Goal: Use online tool/utility: Utilize a website feature to perform a specific function

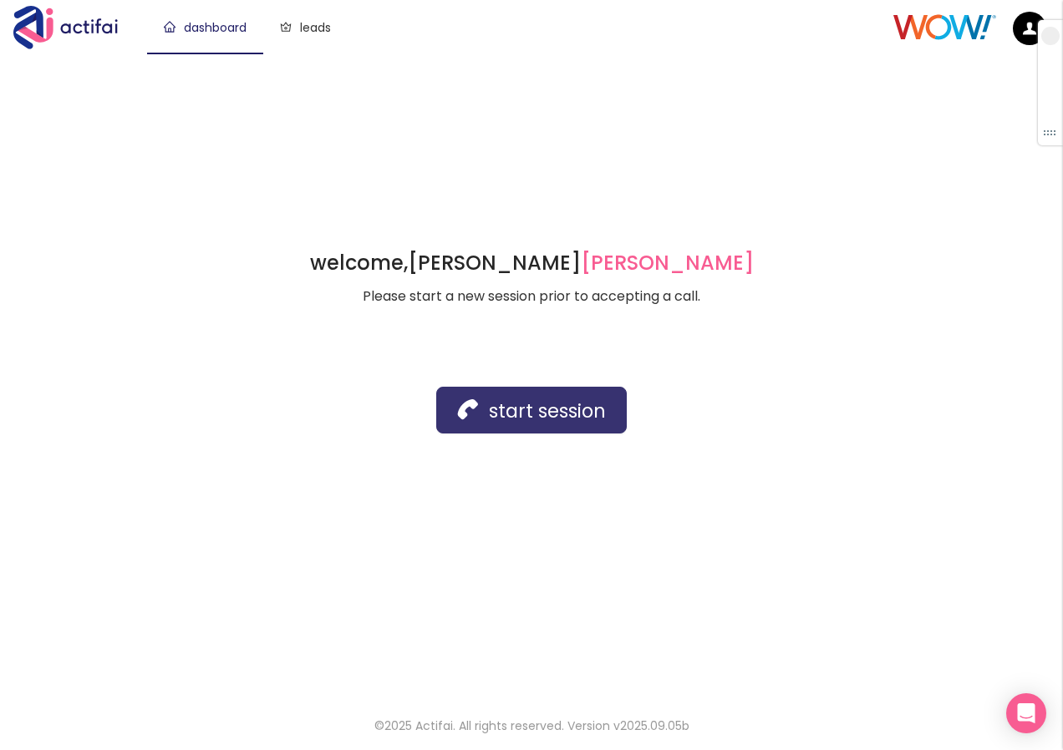
click at [517, 415] on button "start session" at bounding box center [531, 410] width 190 height 47
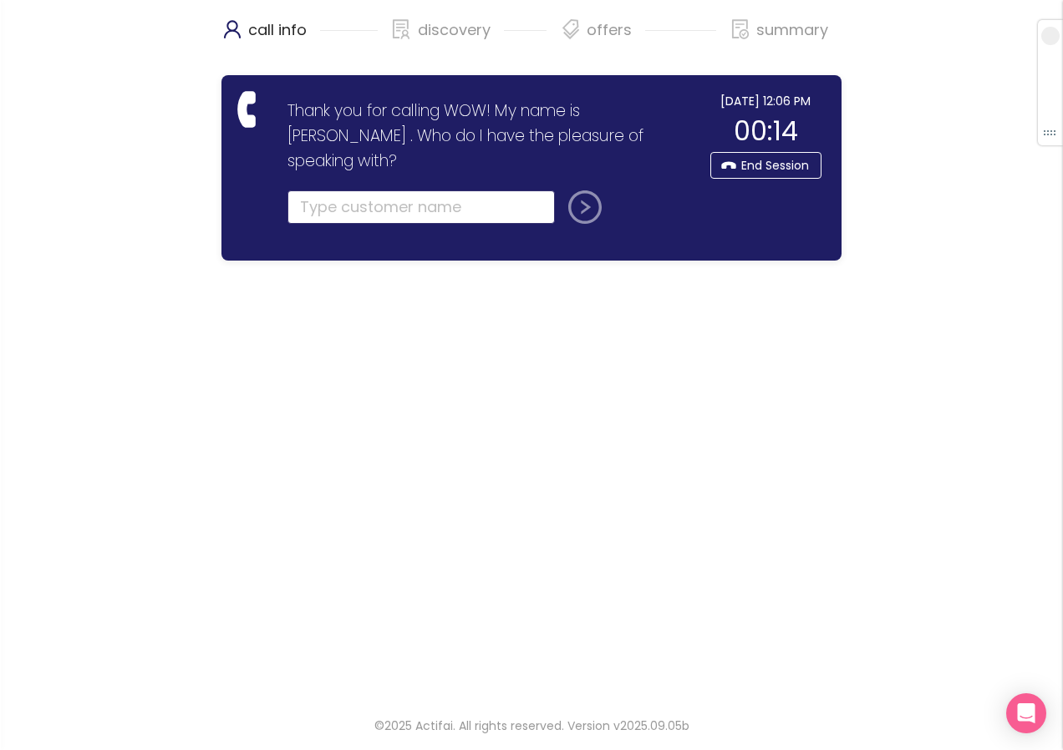
click at [364, 190] on input "text" at bounding box center [420, 206] width 267 height 33
click at [347, 190] on input "text" at bounding box center [420, 206] width 267 height 33
type input "[PERSON_NAME]"
click at [578, 190] on button "submit" at bounding box center [581, 206] width 40 height 33
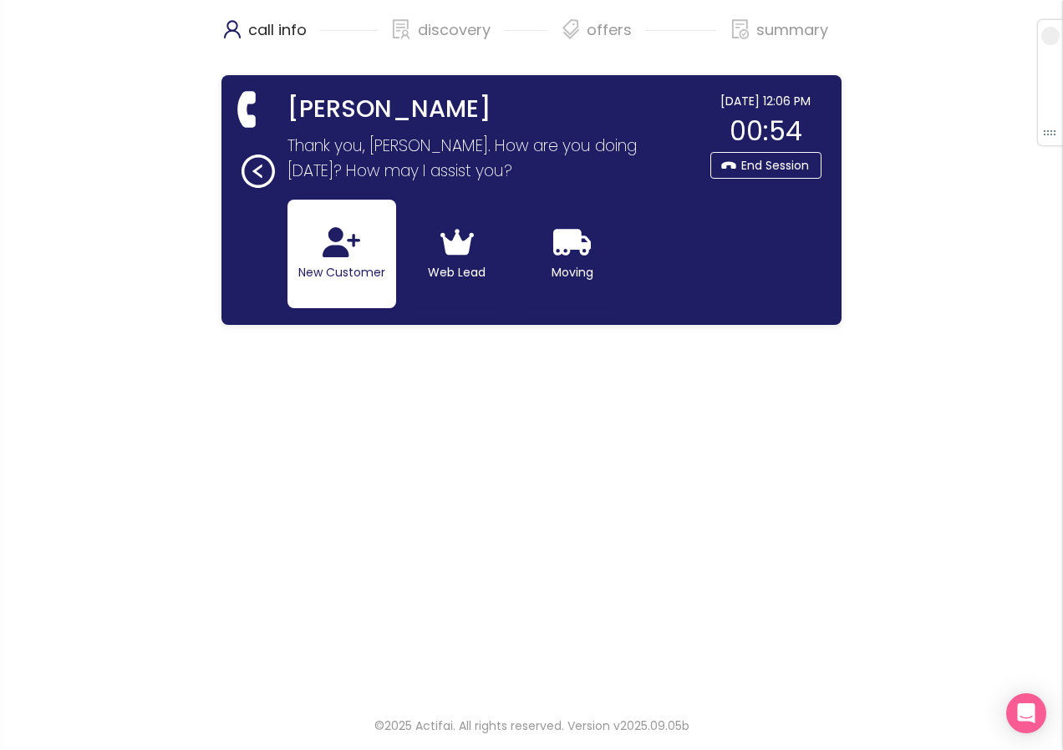
click at [326, 258] on button "New Customer" at bounding box center [341, 254] width 109 height 109
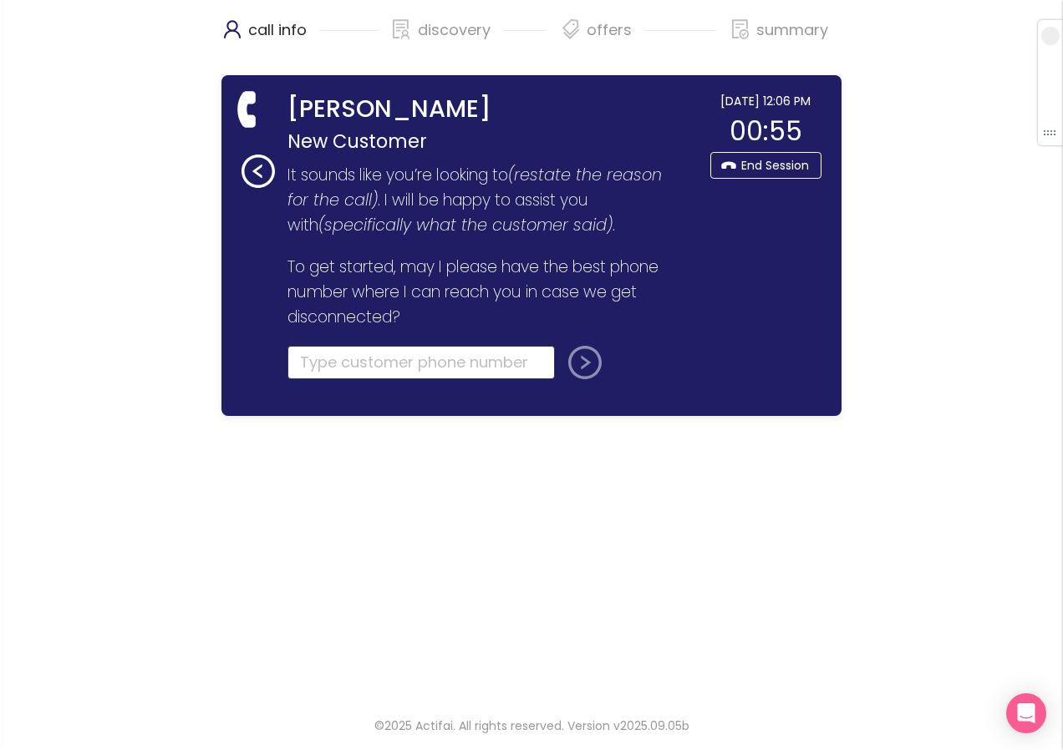
click at [343, 368] on input "tel" at bounding box center [420, 362] width 267 height 33
type input "[PHONE_NUMBER]"
click at [571, 361] on button "submit" at bounding box center [581, 362] width 40 height 33
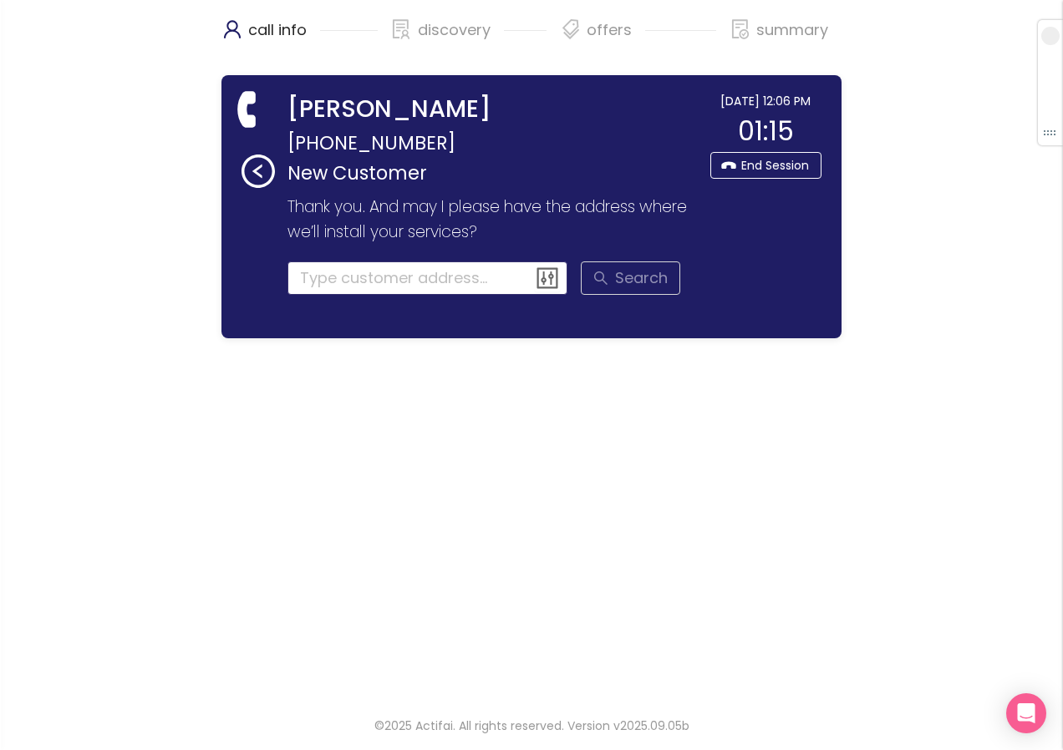
click at [363, 278] on input at bounding box center [427, 277] width 281 height 33
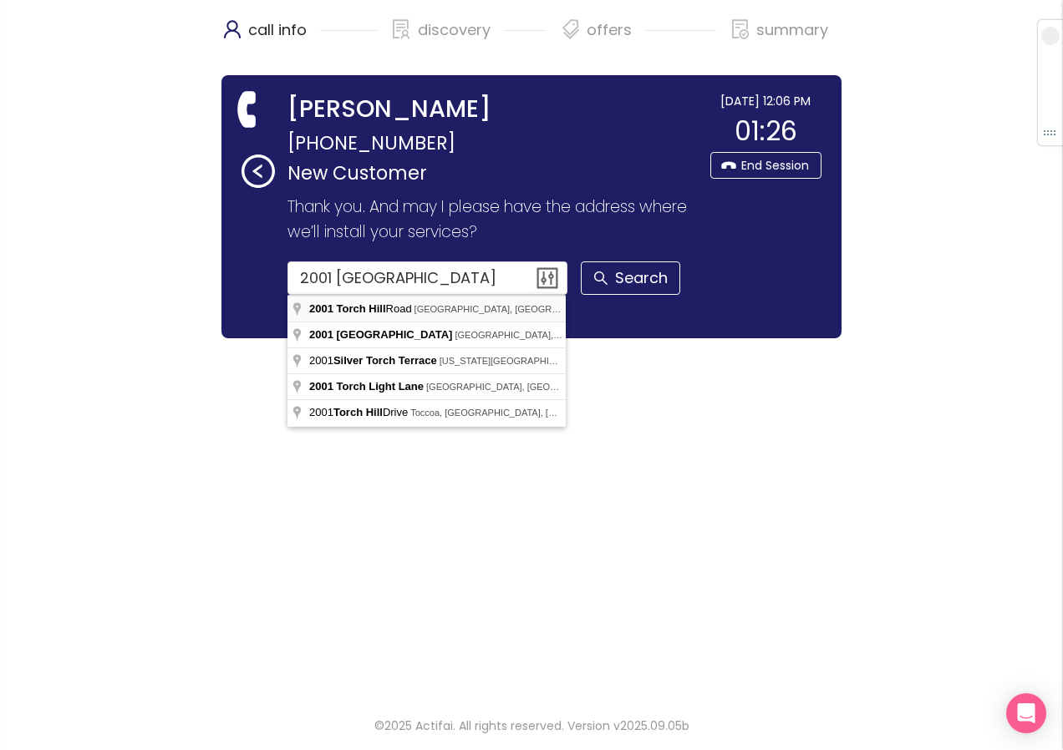
type input "[STREET_ADDRESS]"
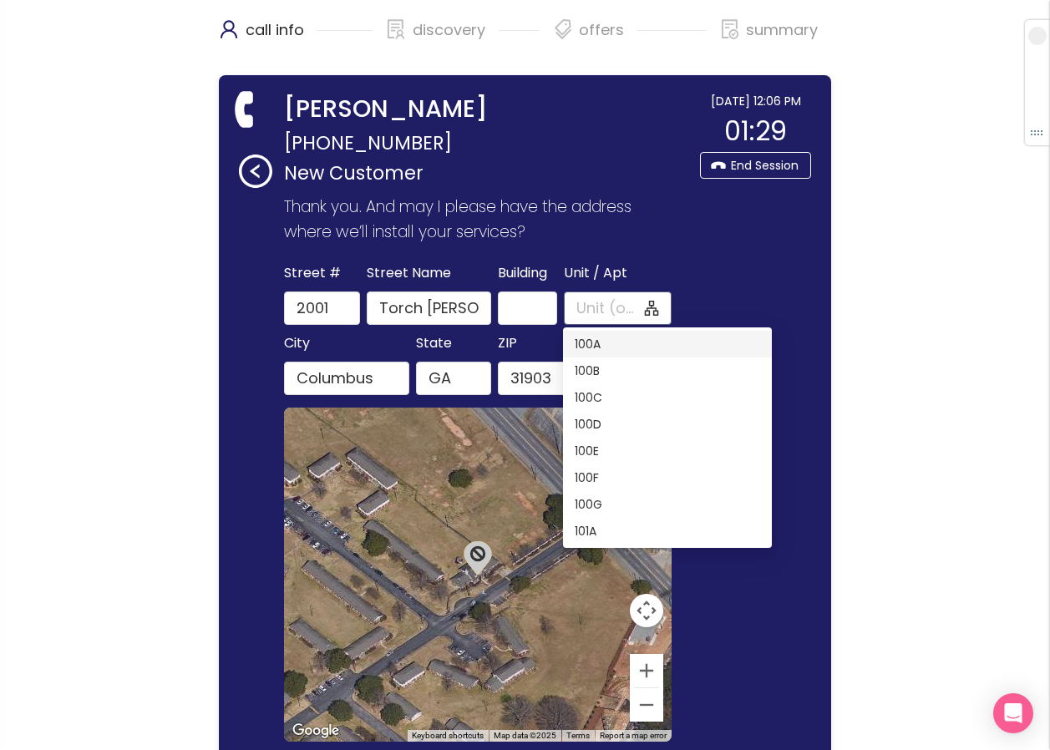
click at [589, 308] on input "Unit / Apt" at bounding box center [608, 308] width 65 height 23
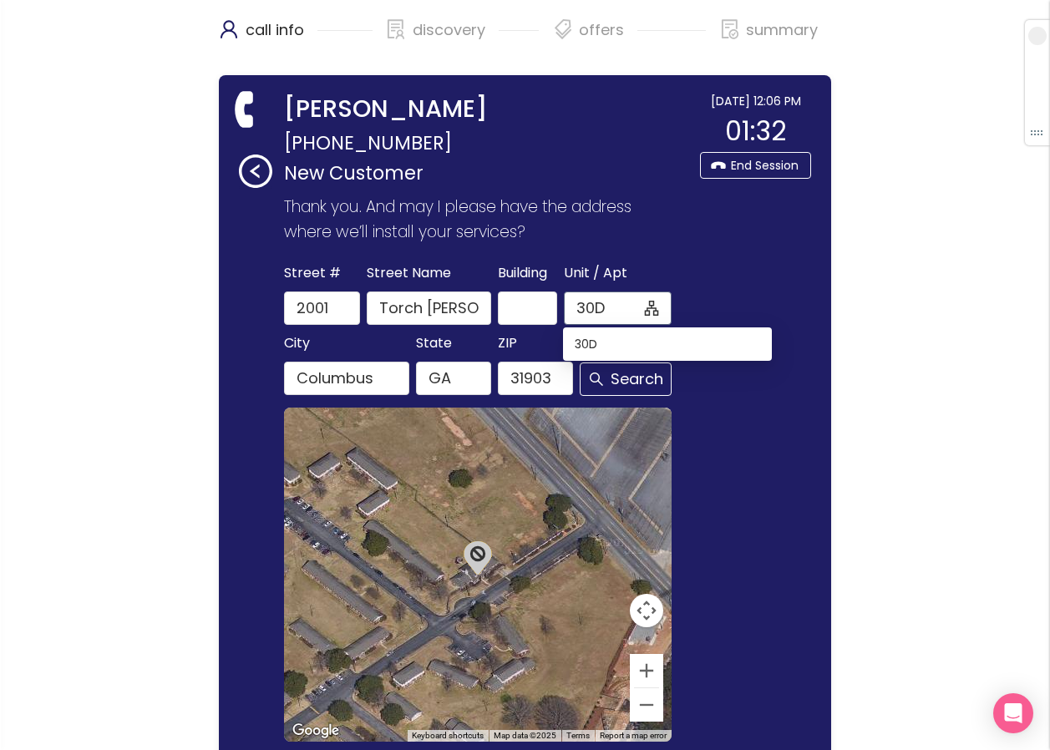
type input "30D"
click at [772, 214] on div "[DATE] 12:06 PM 01:35 End Session" at bounding box center [751, 499] width 119 height 814
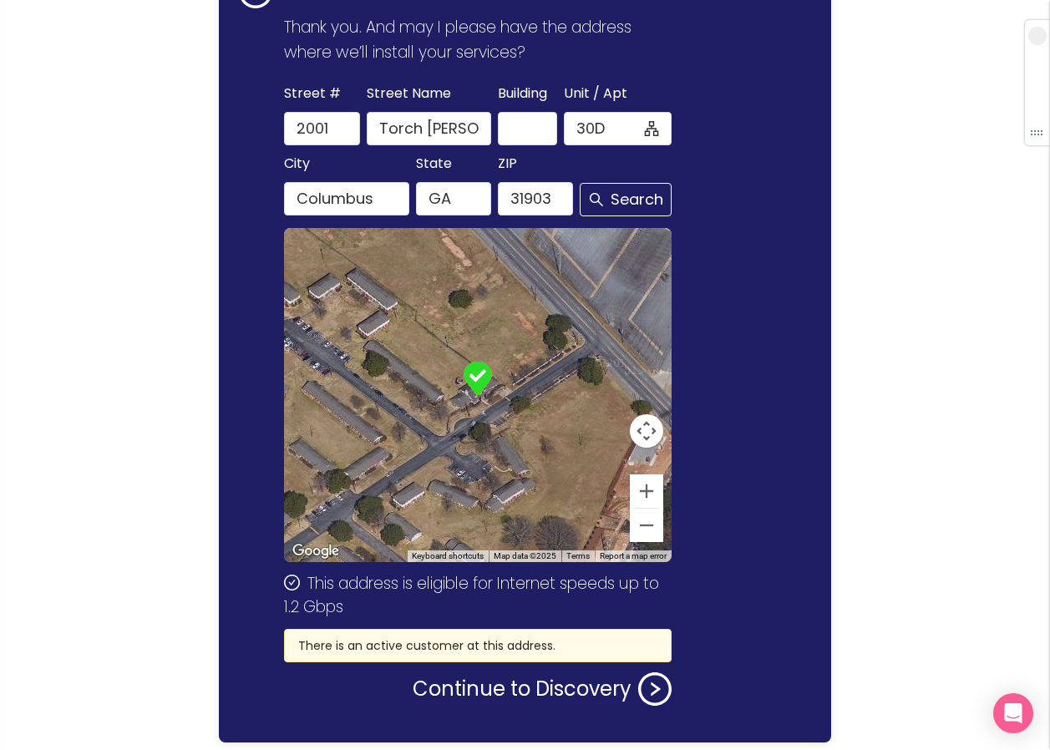
scroll to position [239, 0]
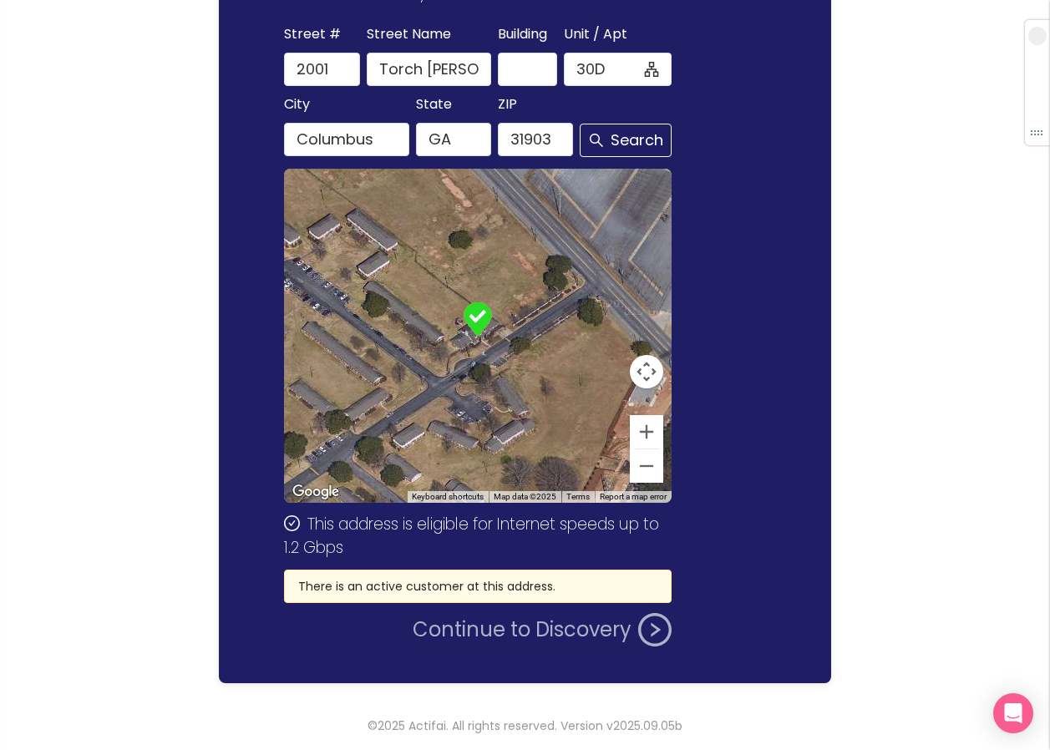
drag, startPoint x: 506, startPoint y: 630, endPoint x: 503, endPoint y: 621, distance: 9.8
click at [503, 621] on button "Continue to Discovery" at bounding box center [542, 629] width 259 height 33
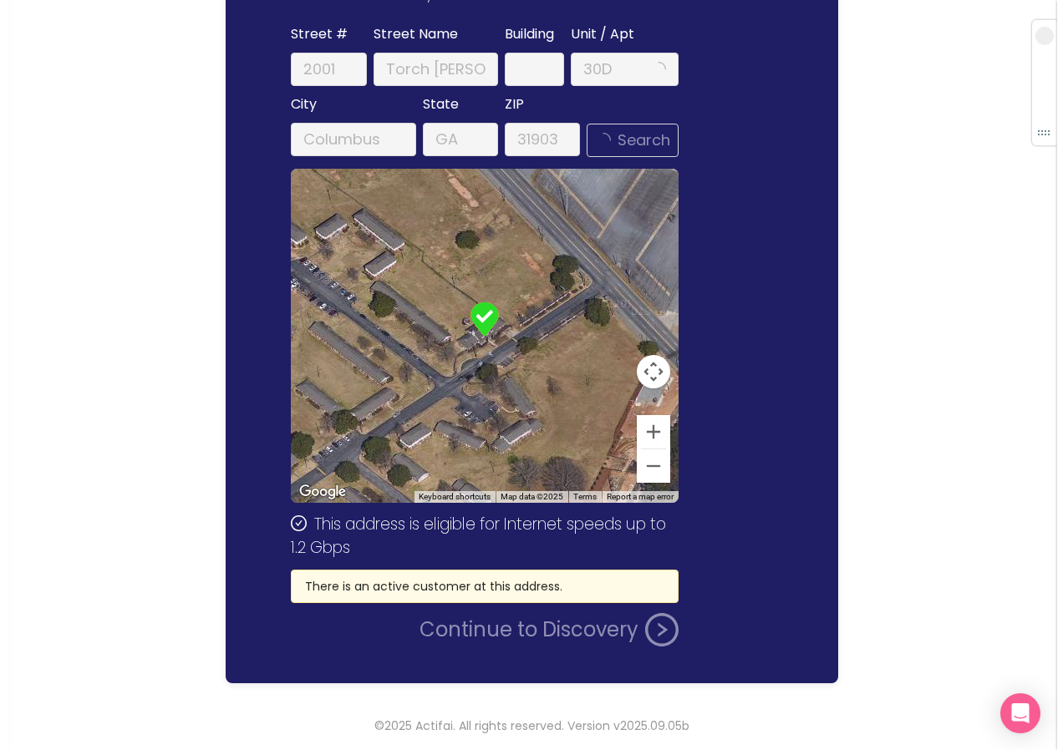
scroll to position [0, 0]
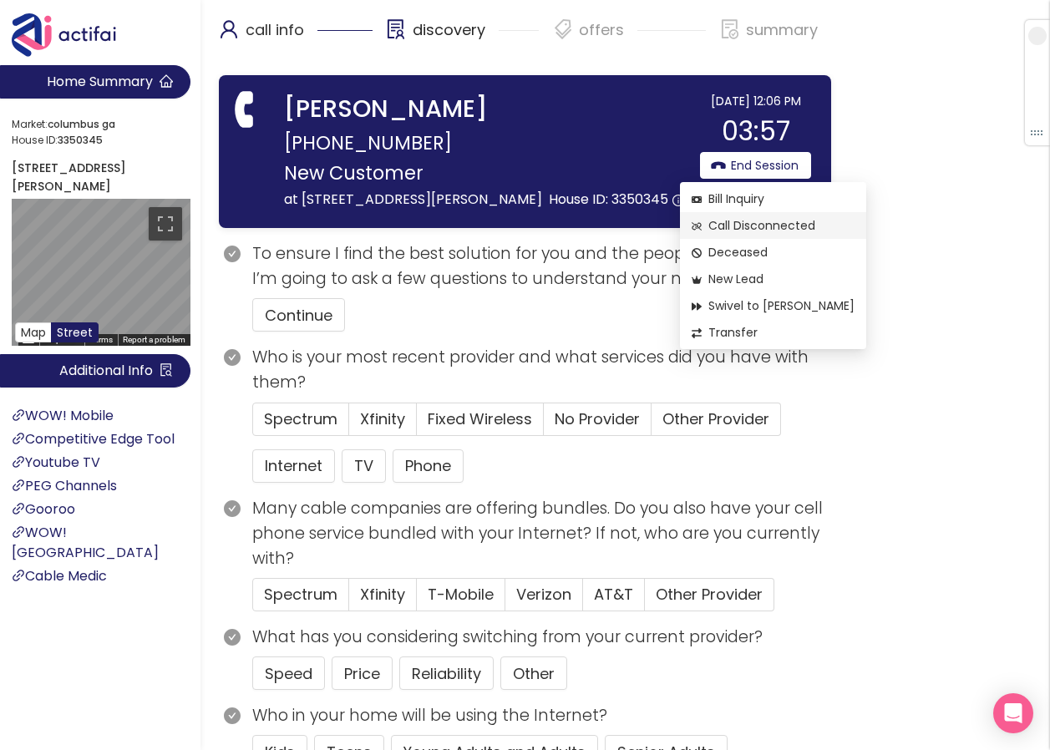
click at [735, 225] on span "Call Disconnected" at bounding box center [773, 225] width 163 height 18
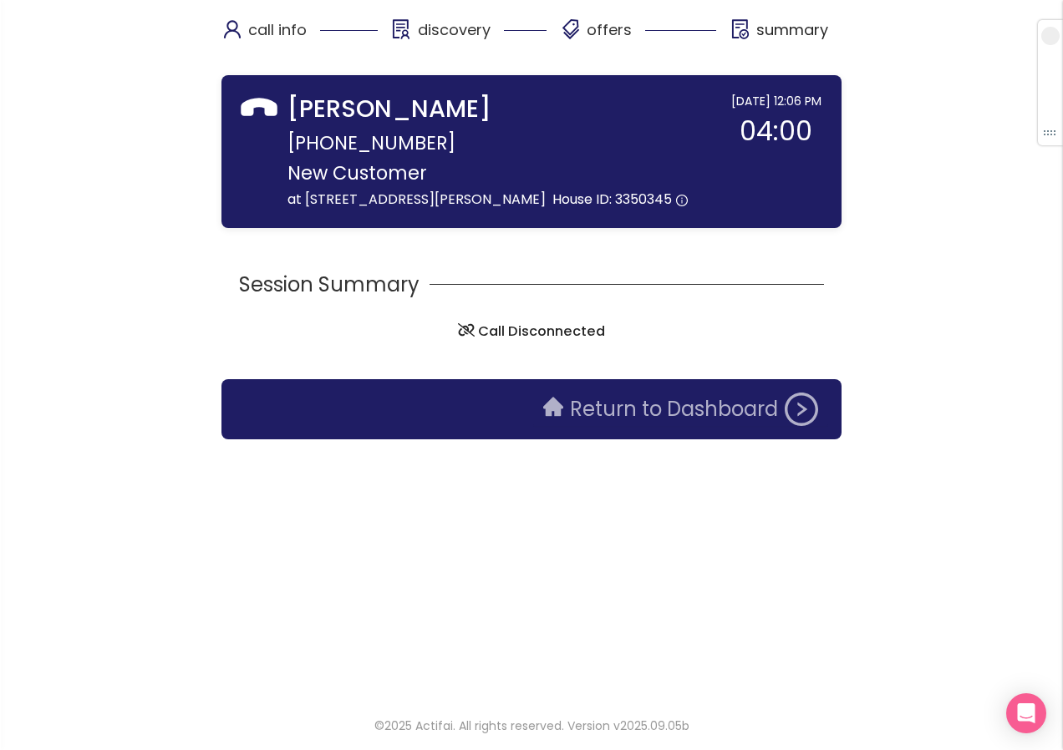
click at [627, 426] on button "Return to Dashboard" at bounding box center [680, 409] width 295 height 33
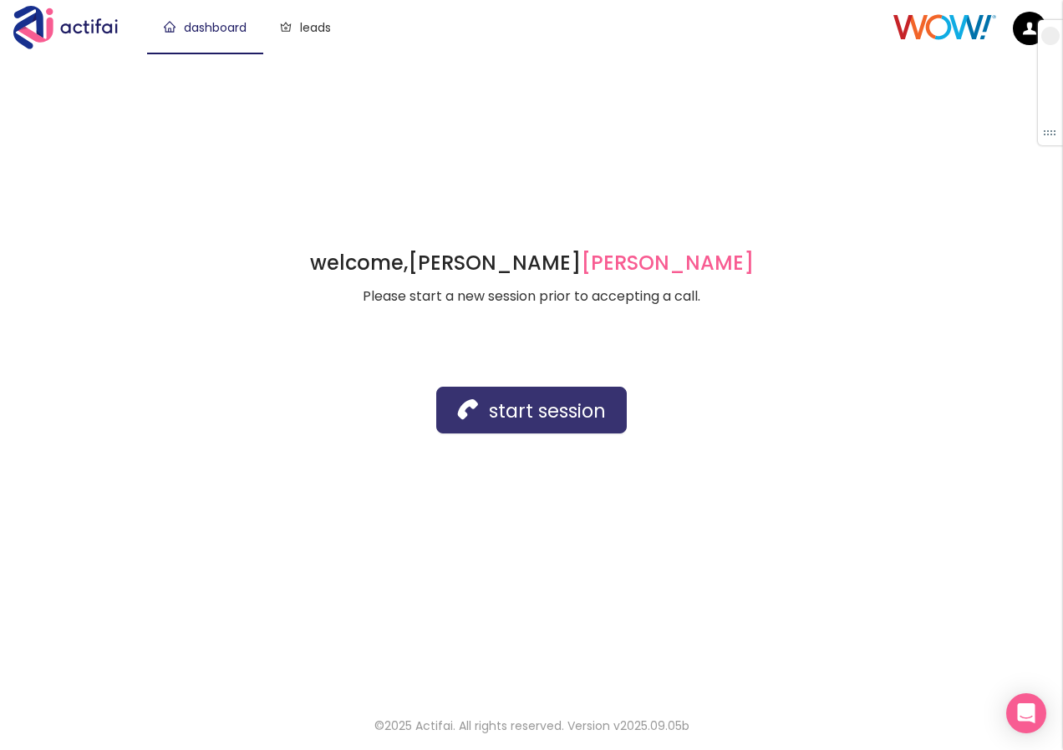
click at [540, 422] on button "start session" at bounding box center [531, 410] width 190 height 47
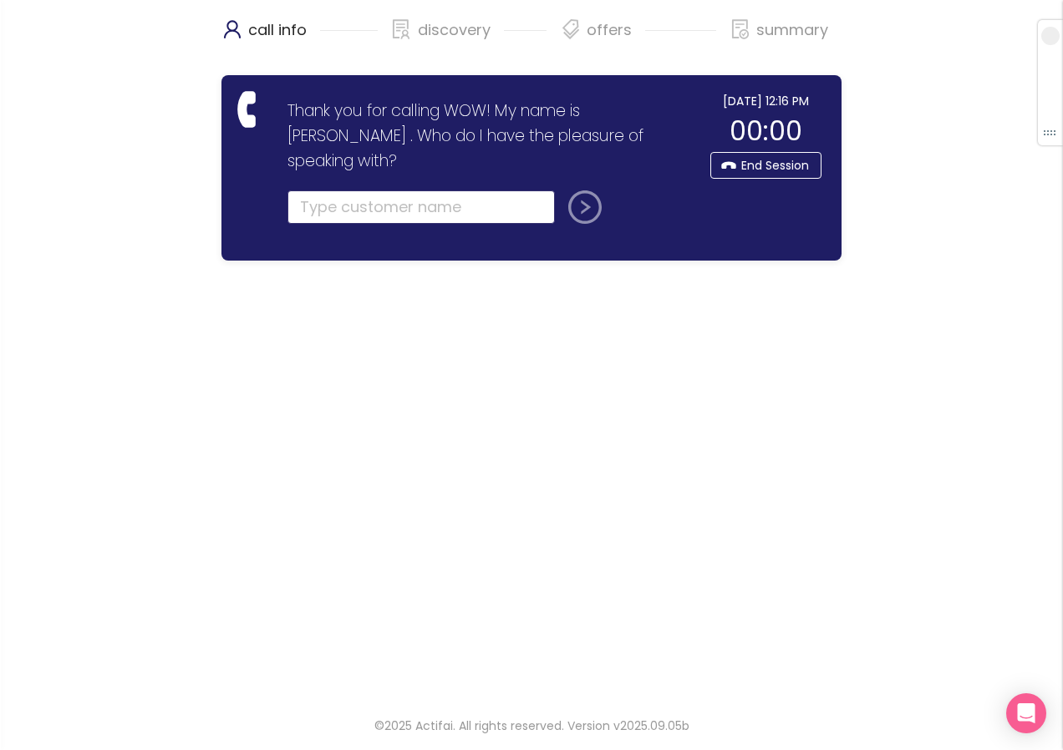
click at [341, 190] on input "text" at bounding box center [420, 206] width 267 height 33
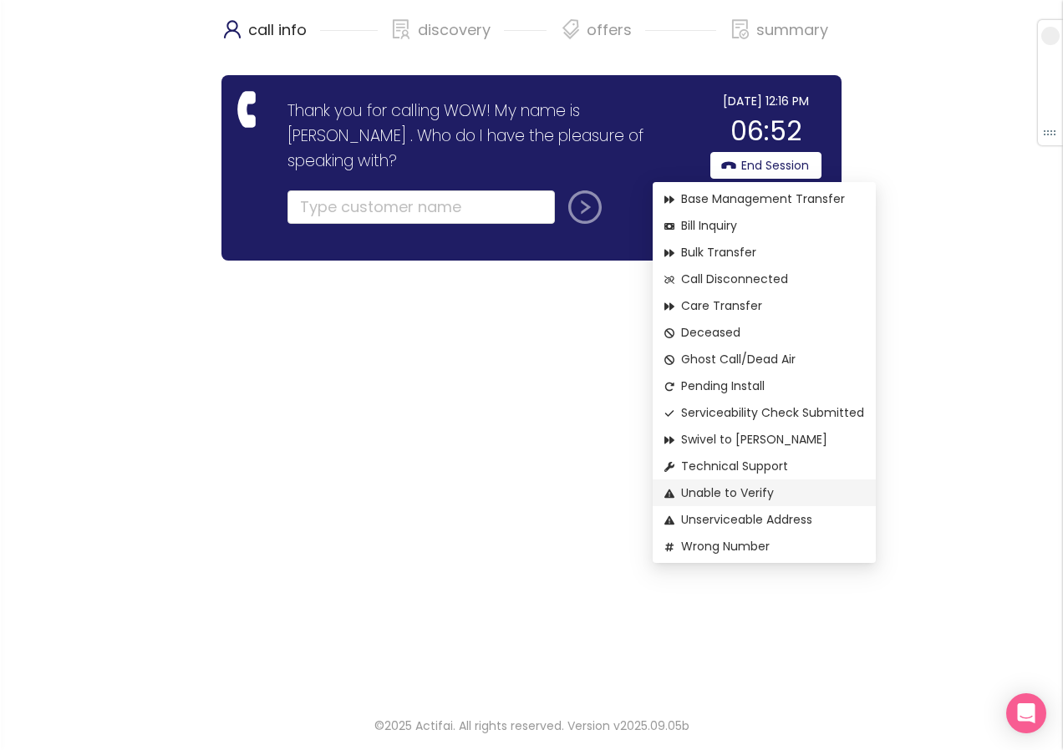
click at [724, 489] on span "Unable to Verify" at bounding box center [764, 493] width 200 height 18
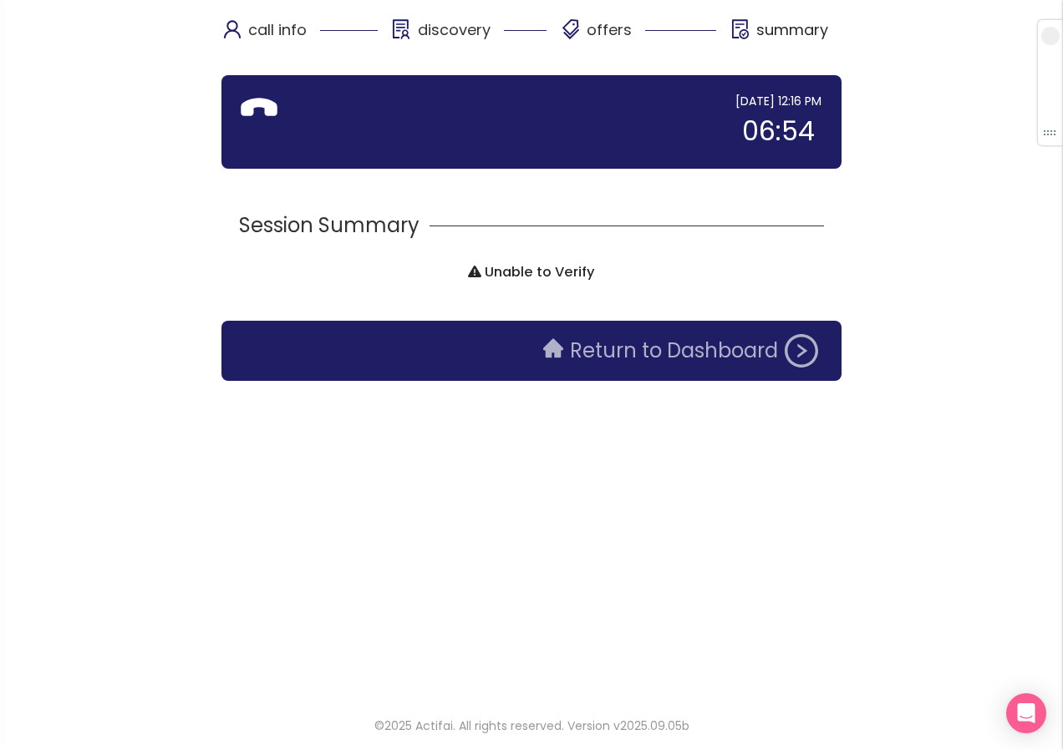
click at [556, 361] on button "Return to Dashboard" at bounding box center [680, 350] width 295 height 33
